Goal: Task Accomplishment & Management: Use online tool/utility

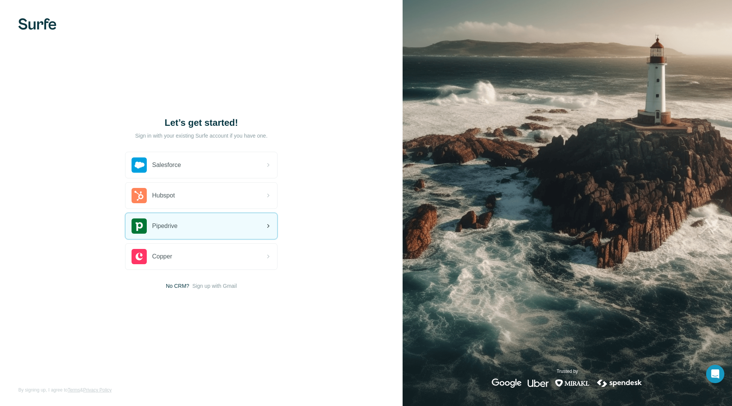
click at [175, 227] on span "Pipedrive" at bounding box center [165, 225] width 26 height 9
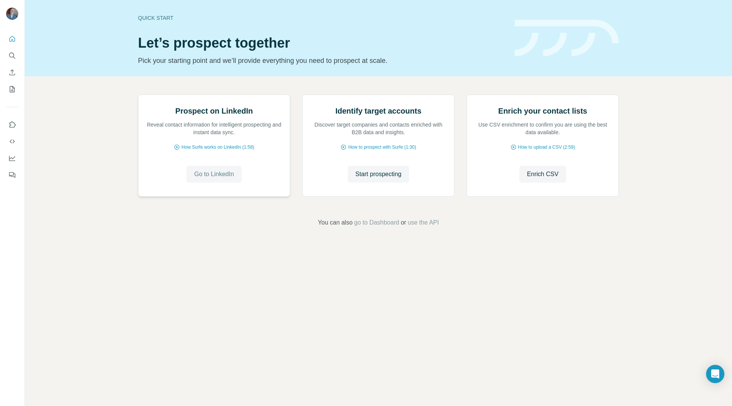
click at [202, 179] on span "Go to LinkedIn" at bounding box center [214, 174] width 40 height 9
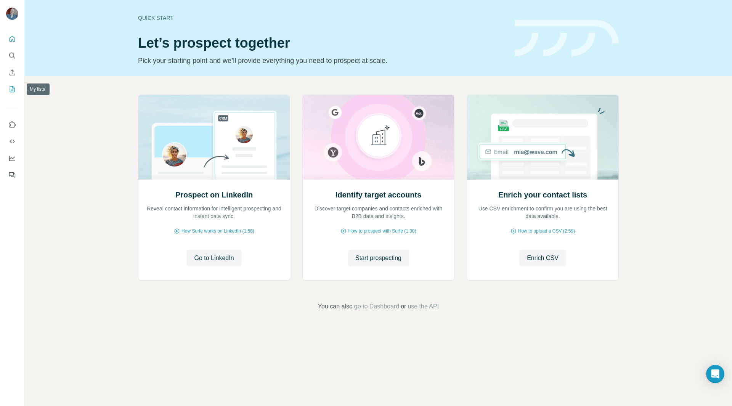
click at [14, 85] on button "My lists" at bounding box center [12, 89] width 12 height 14
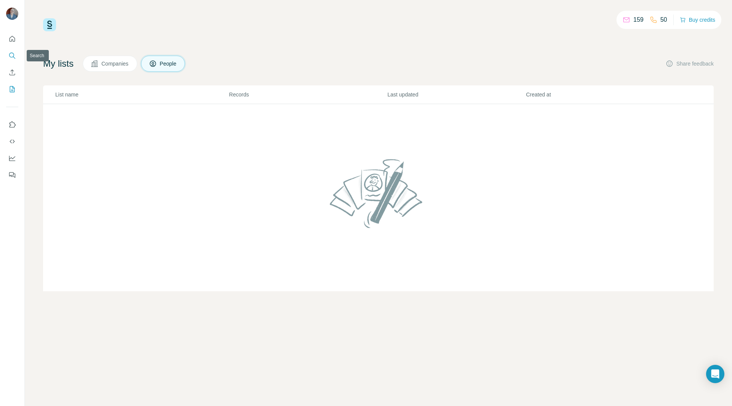
click at [11, 53] on icon "Search" at bounding box center [12, 56] width 8 height 8
